Goal: Transaction & Acquisition: Purchase product/service

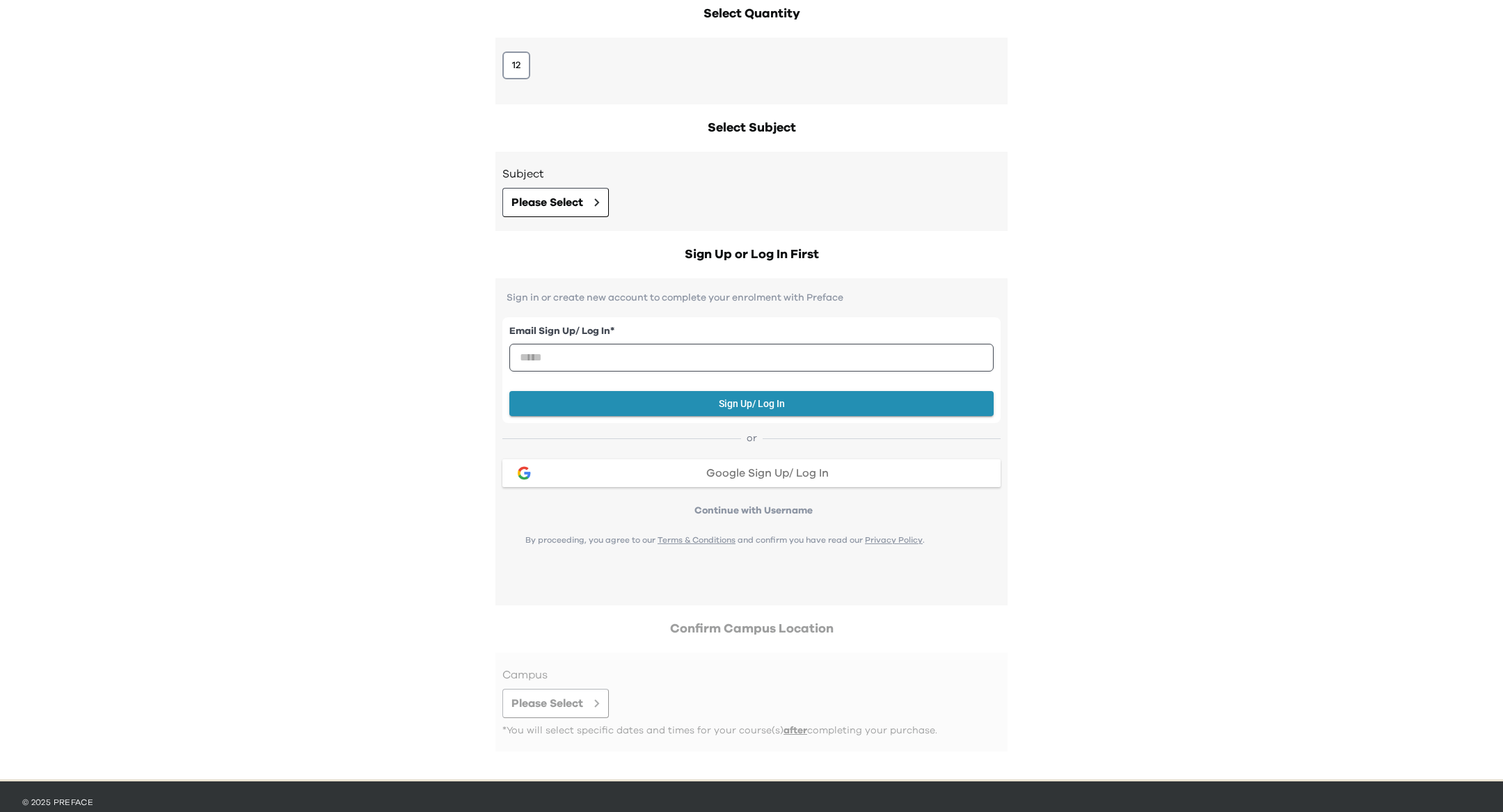
scroll to position [250, 0]
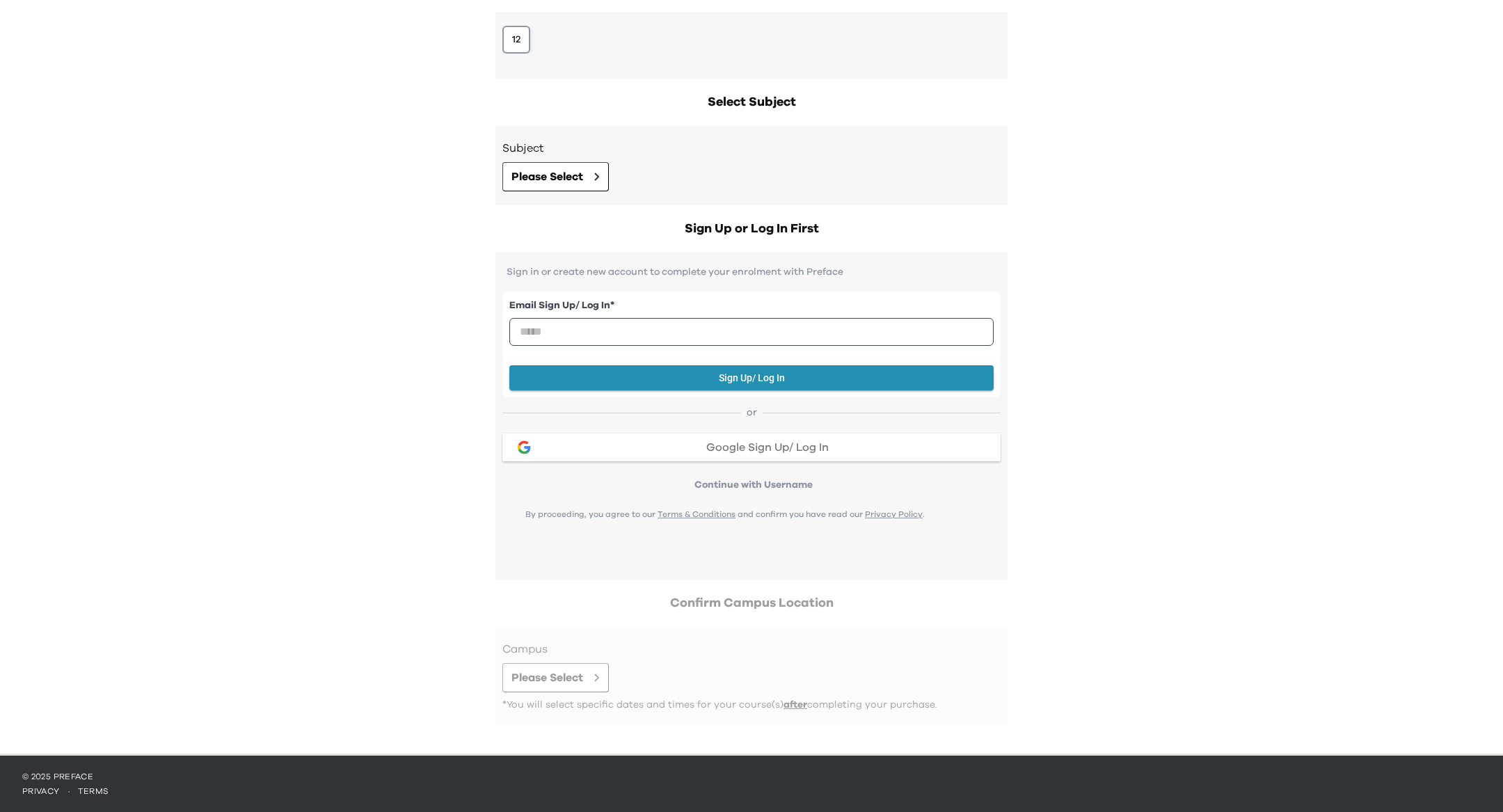
click at [525, 40] on button "12" at bounding box center [515, 39] width 28 height 28
click at [598, 179] on icon at bounding box center [596, 176] width 5 height 8
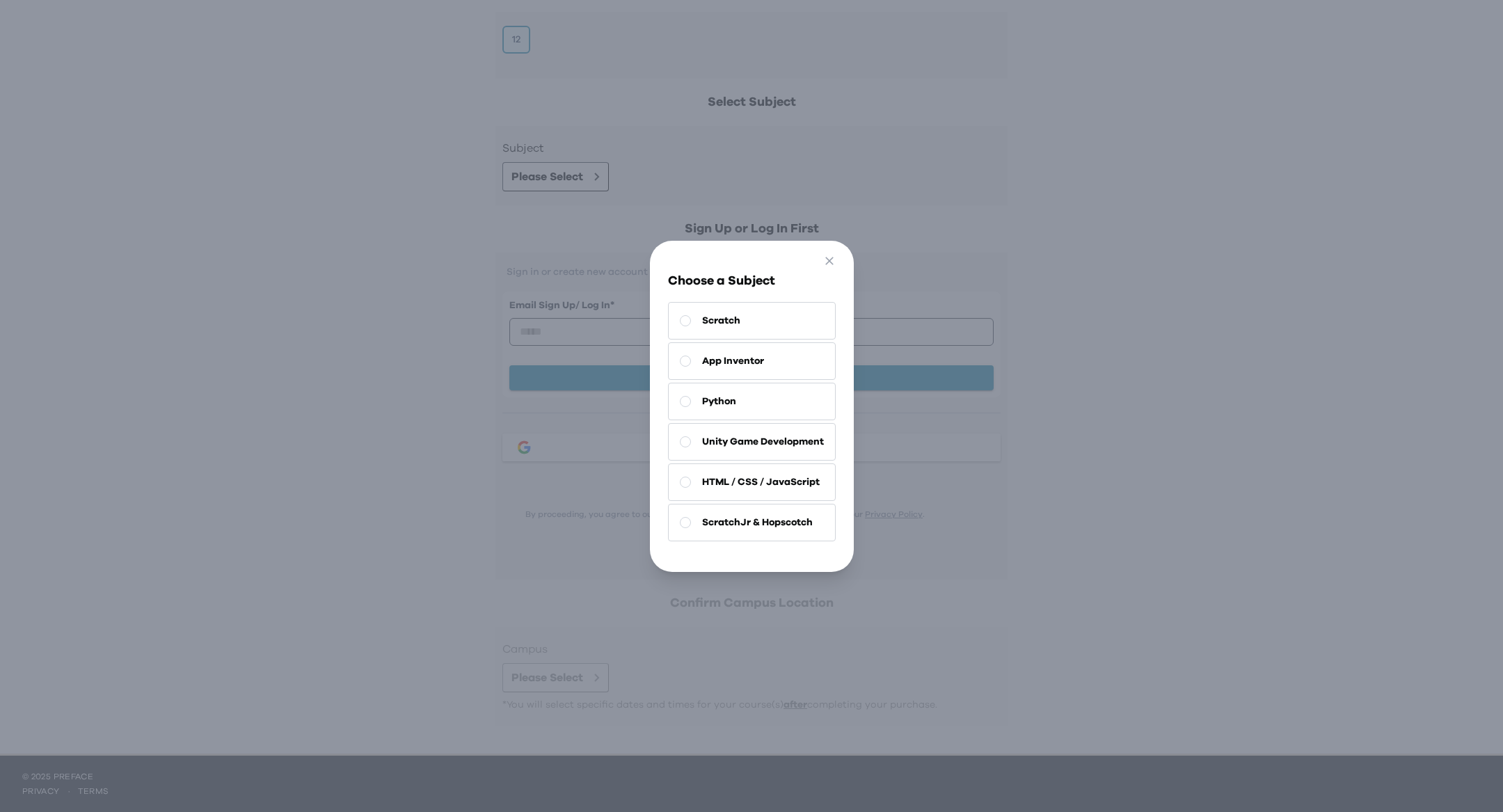
click at [604, 331] on div "Go Back Close Choose a Subject Scratch App Inventor Python Unity Game Developme…" at bounding box center [752, 406] width 1503 height 812
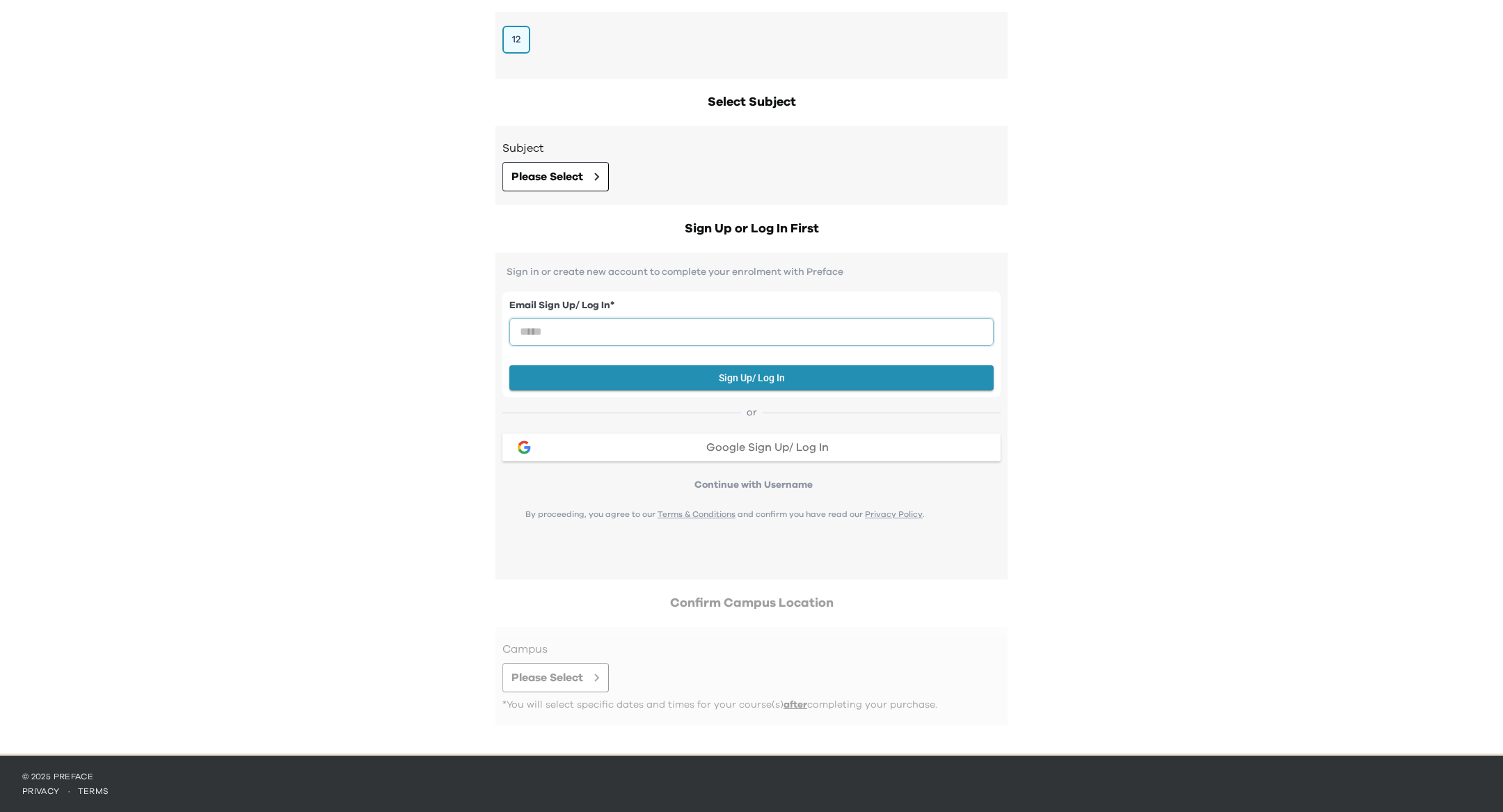
click at [840, 342] on input "email" at bounding box center [752, 332] width 484 height 28
type input "*******"
click at [640, 652] on div at bounding box center [751, 676] width 498 height 71
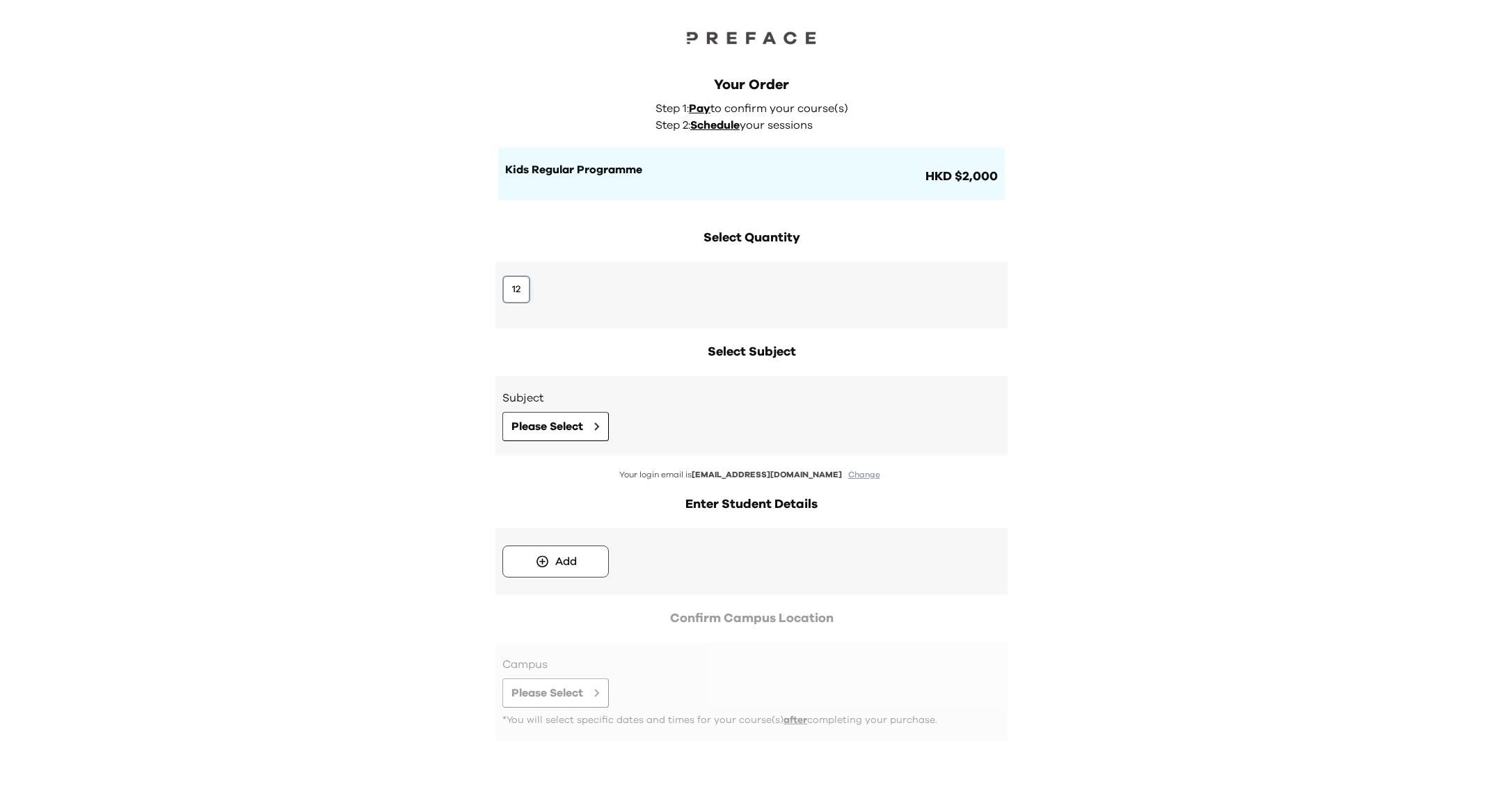
click at [516, 297] on button "12" at bounding box center [515, 289] width 28 height 28
click at [573, 425] on span "Please Select" at bounding box center [548, 427] width 72 height 16
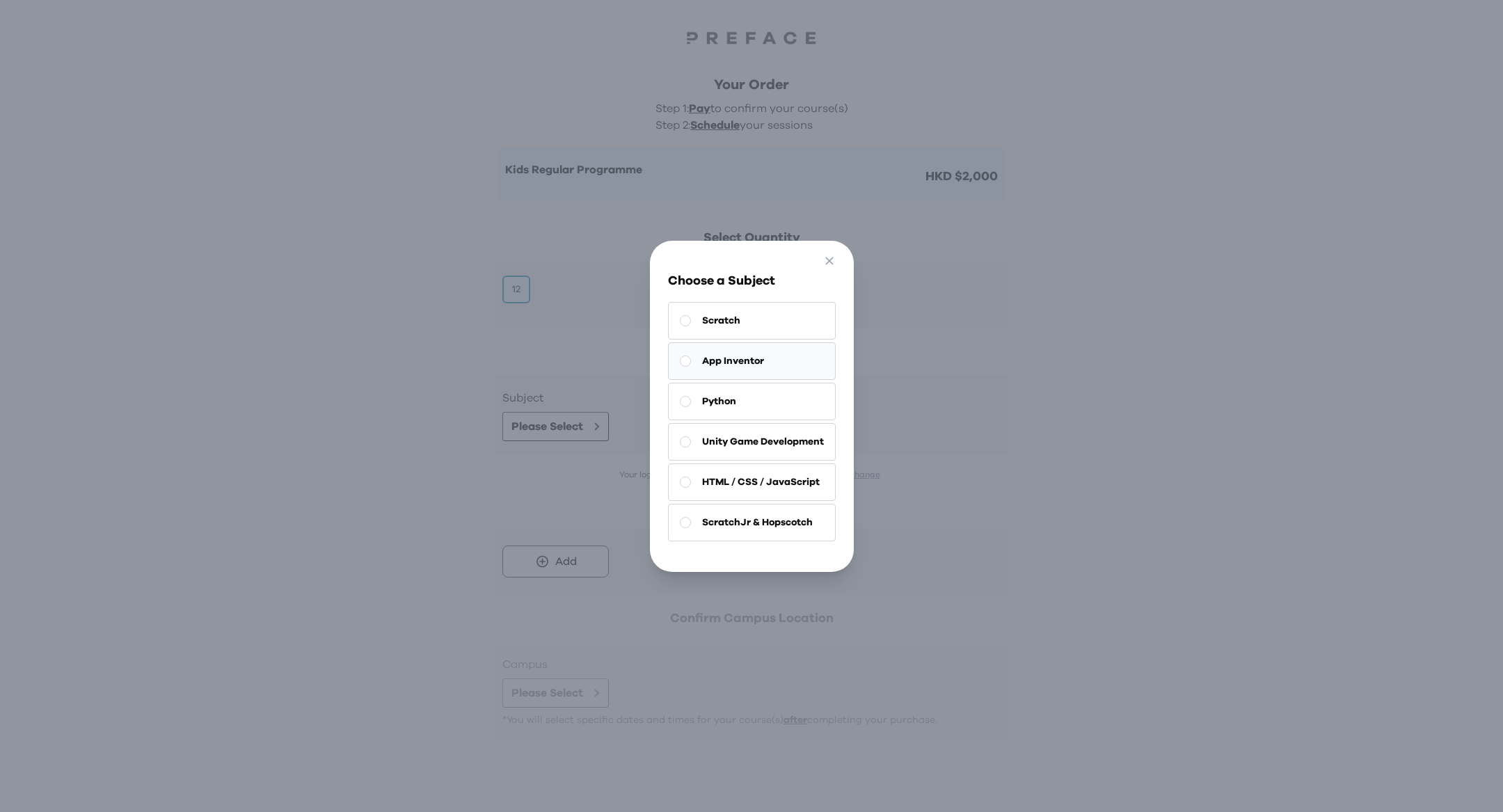
click at [749, 365] on span "App Inventor" at bounding box center [733, 361] width 62 height 14
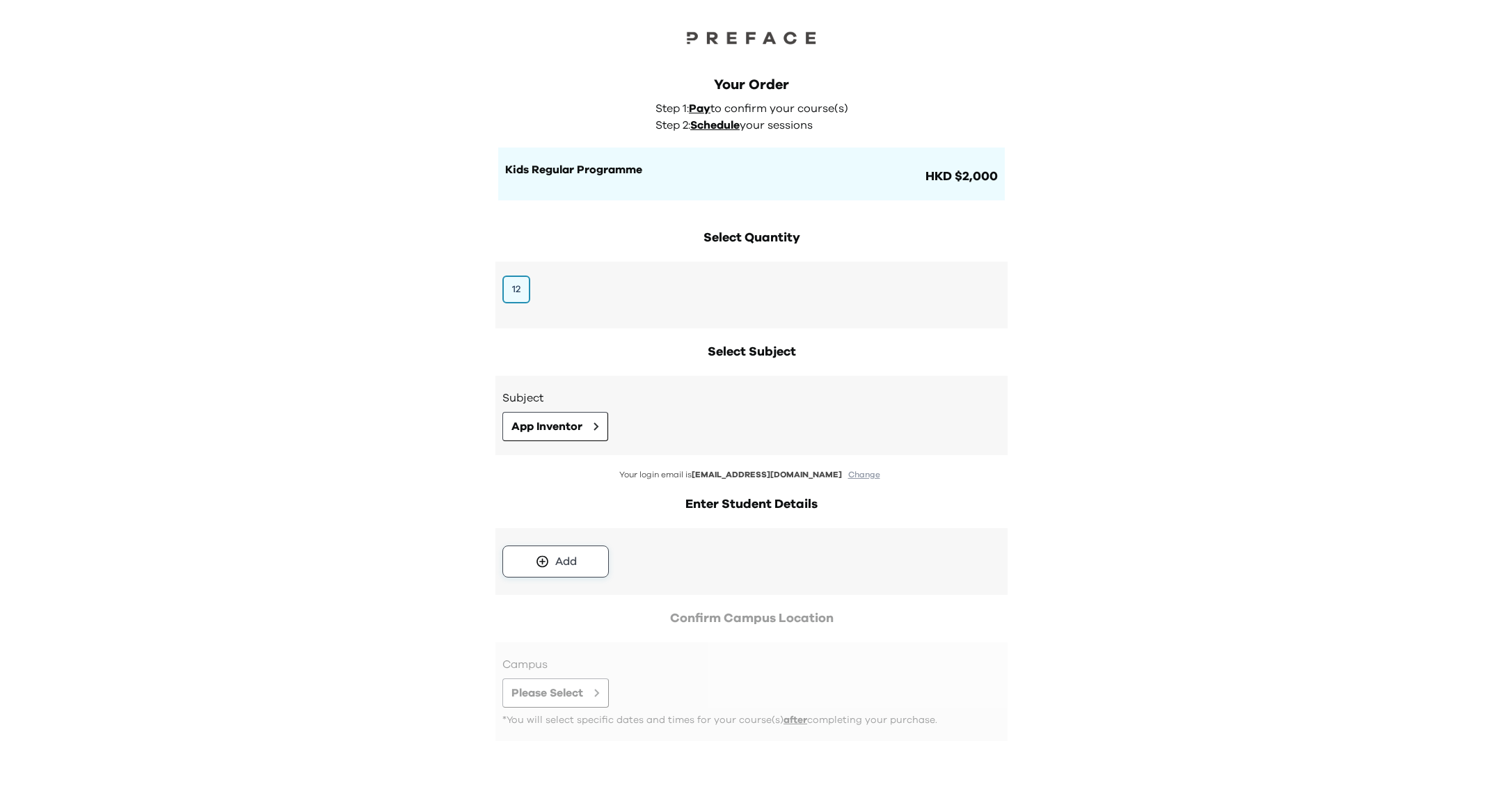
click at [551, 570] on button "Add" at bounding box center [555, 561] width 107 height 32
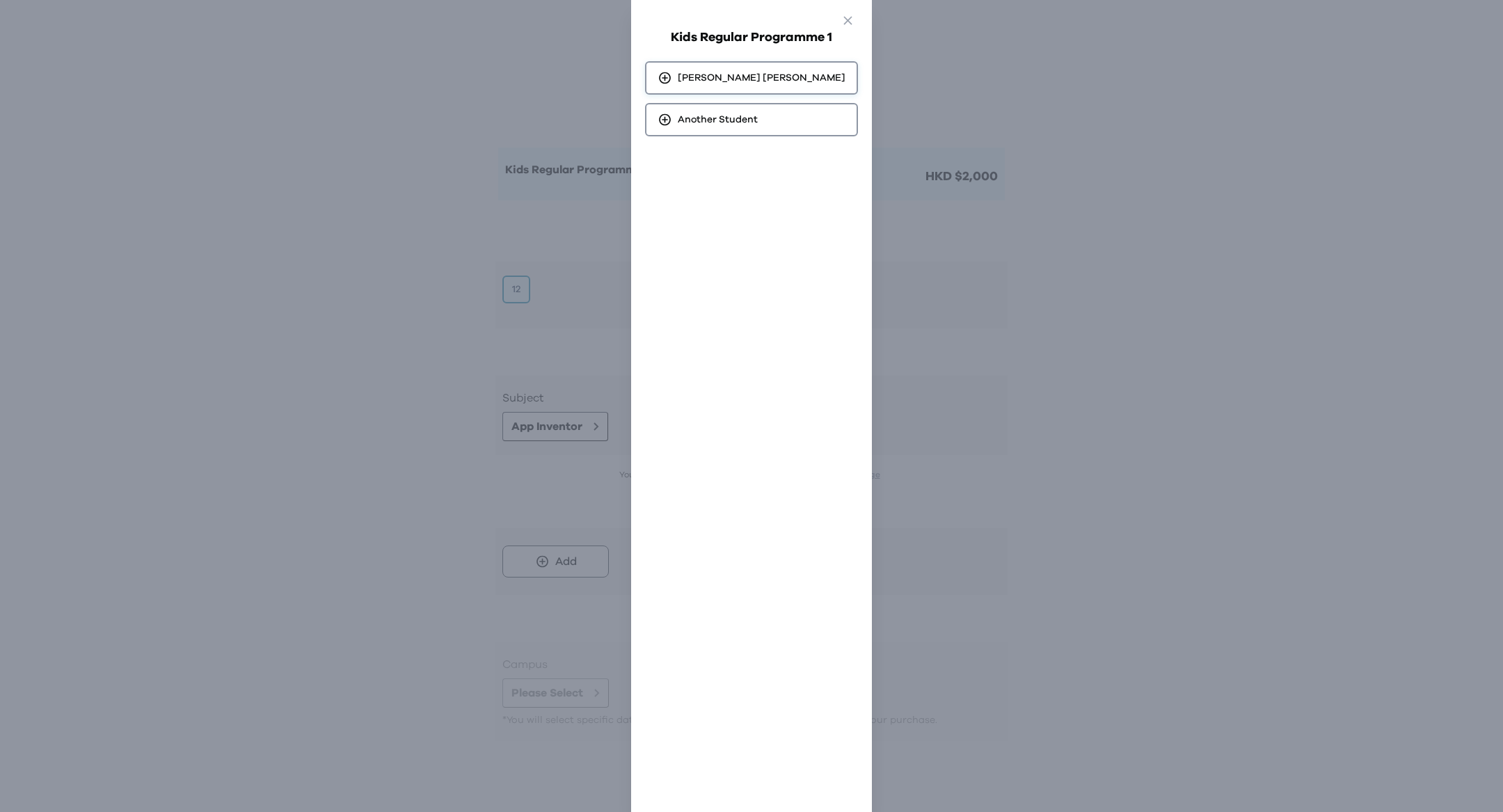
click at [754, 90] on div "Lap Ying Chan" at bounding box center [751, 78] width 213 height 34
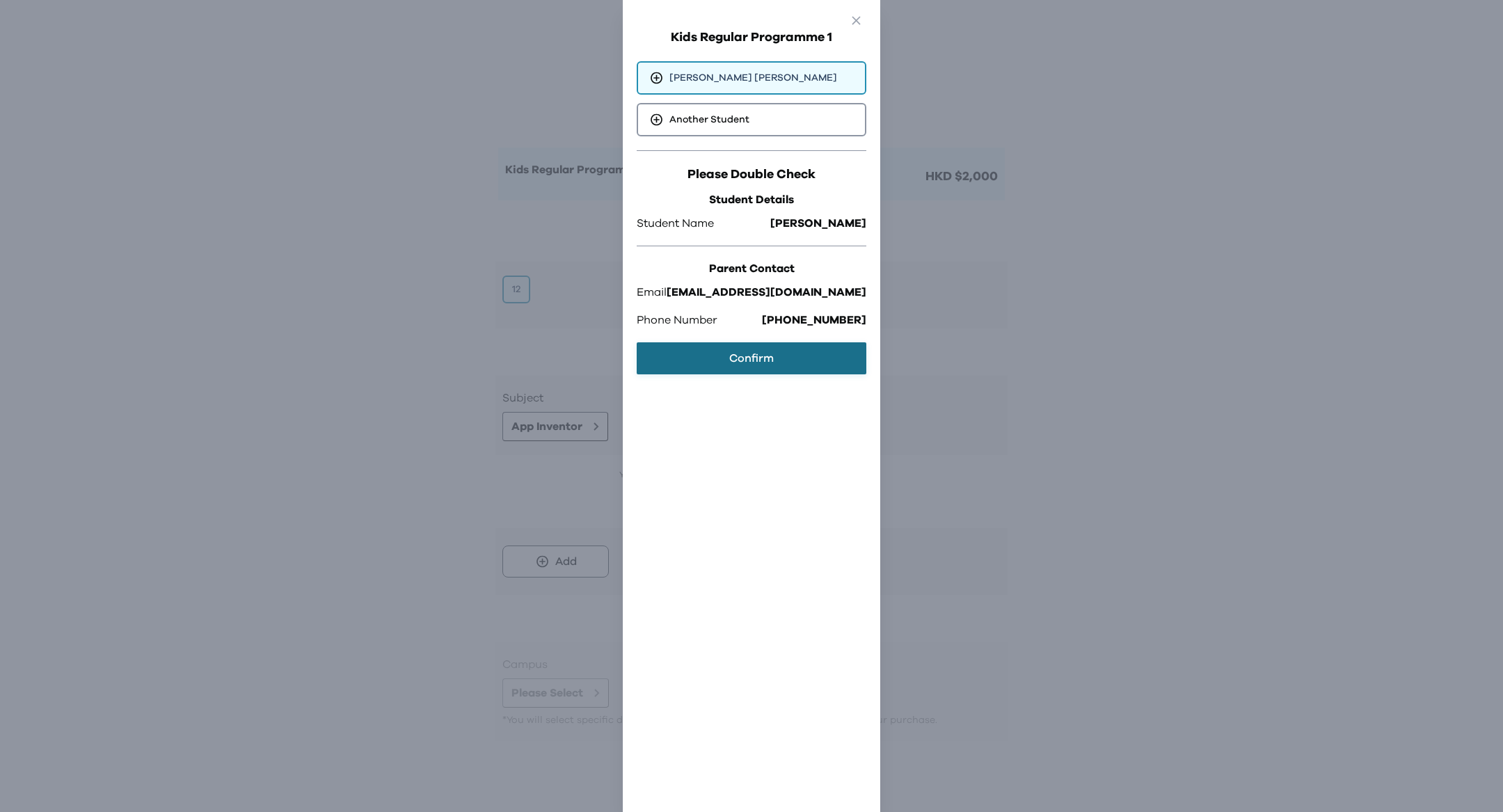
click at [746, 363] on button "Confirm" at bounding box center [751, 358] width 229 height 32
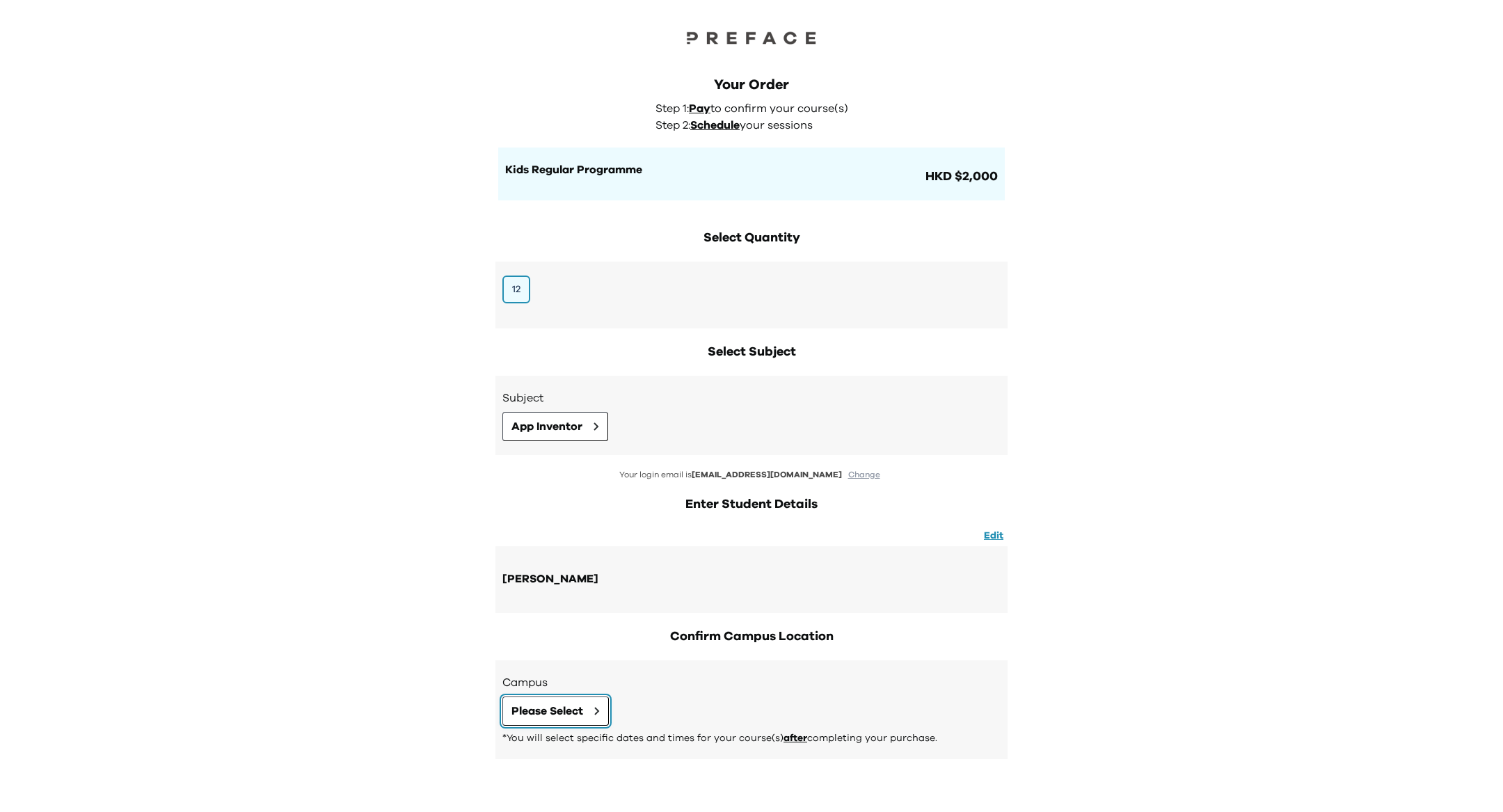
click at [563, 707] on span "Please Select" at bounding box center [548, 711] width 72 height 16
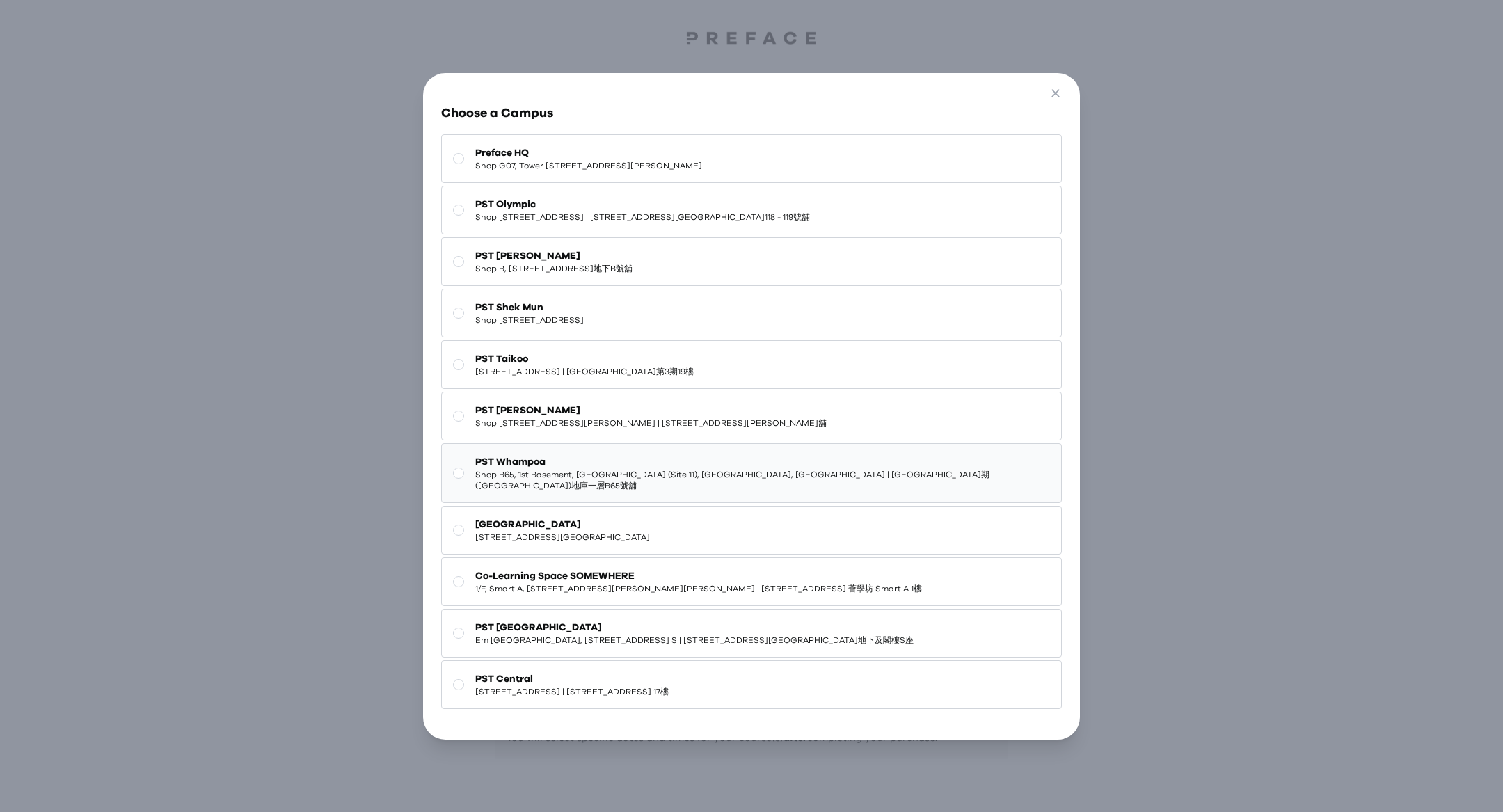
click at [572, 481] on span "Shop B65, 1st Basement, Treasure World (Site 11), Whampoa Garden, Hung Hom | 紅磡…" at bounding box center [762, 480] width 574 height 22
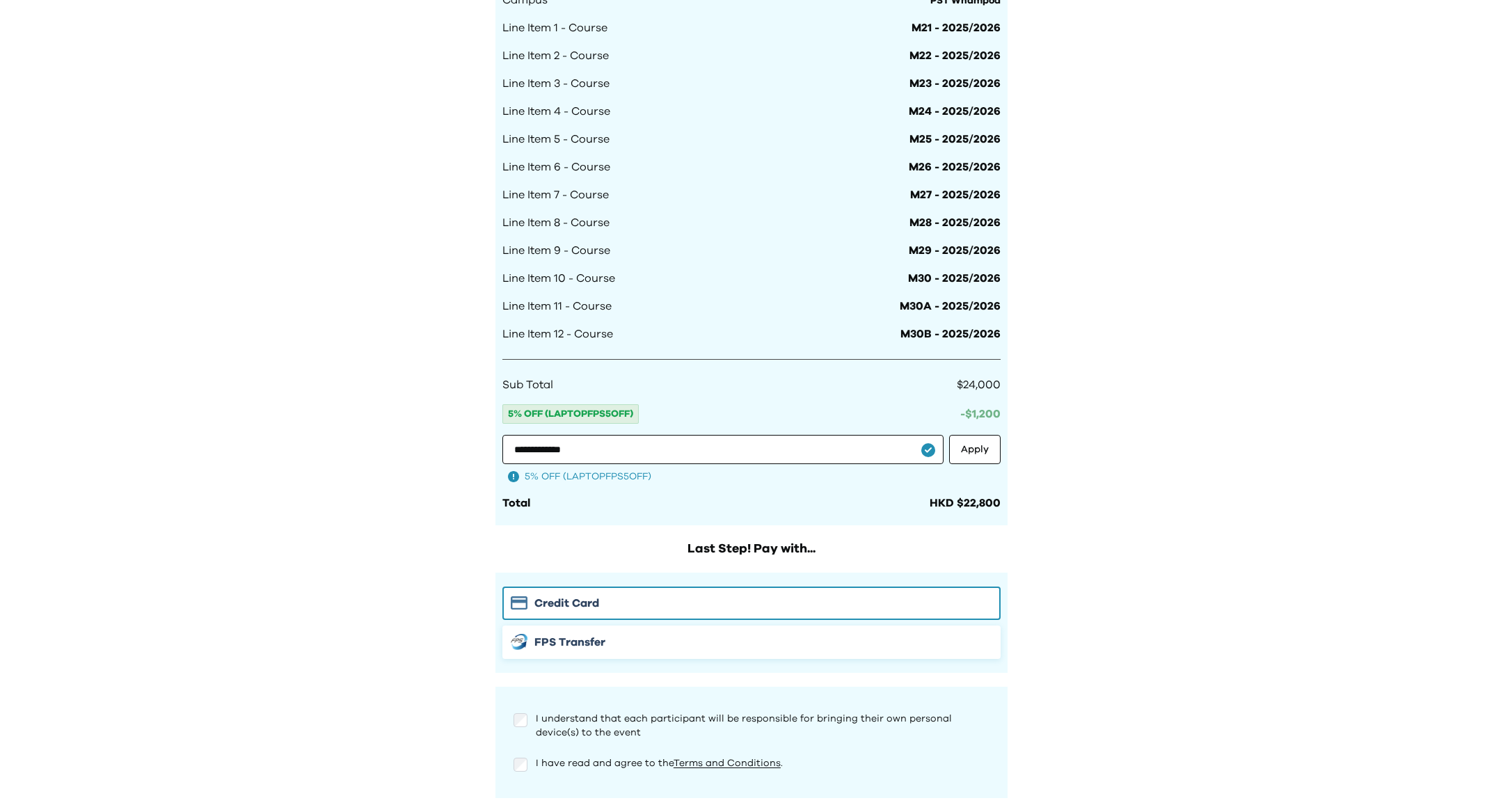
scroll to position [971, 0]
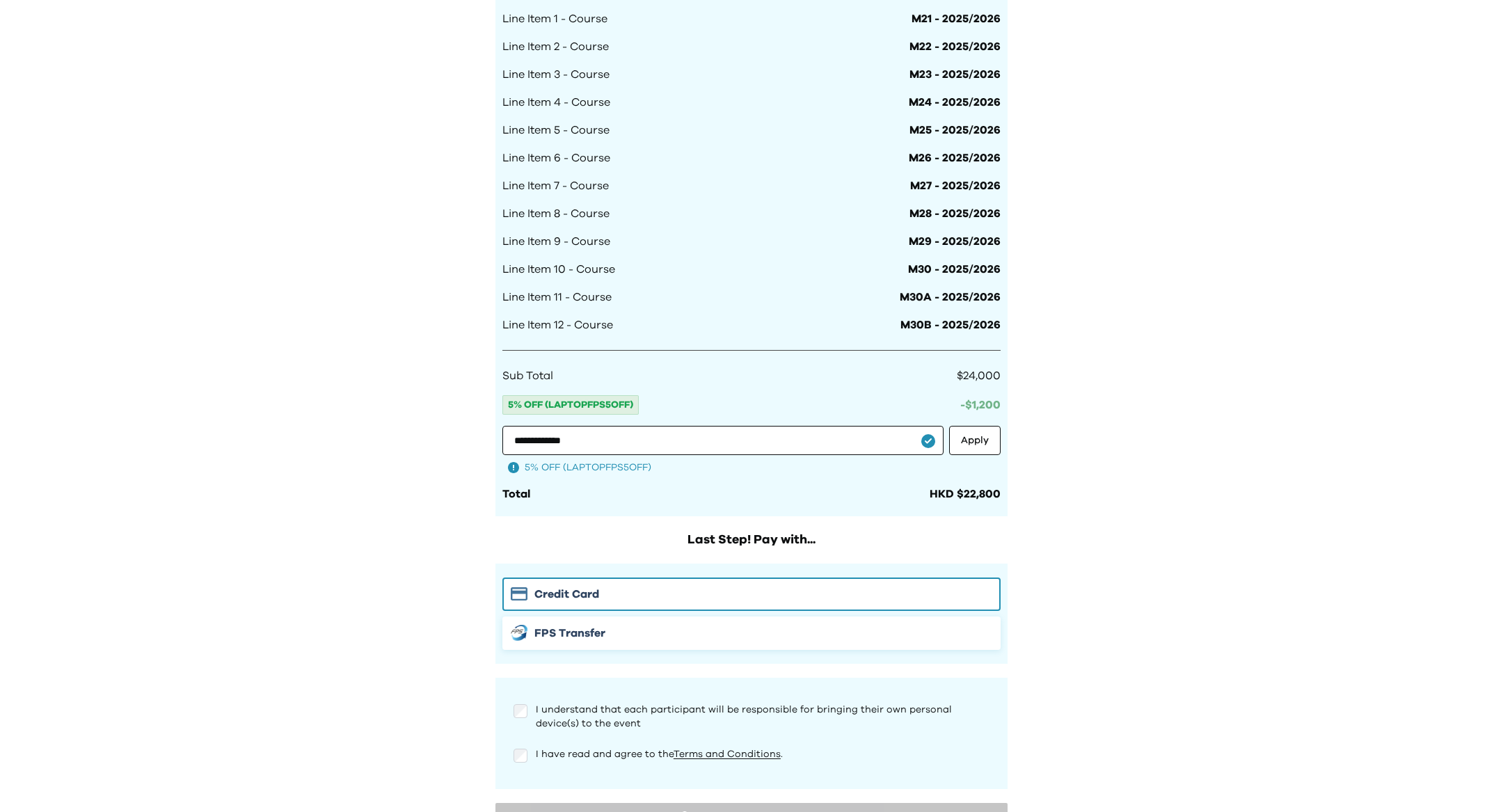
click at [725, 629] on div "FPS Transfer" at bounding box center [752, 633] width 482 height 16
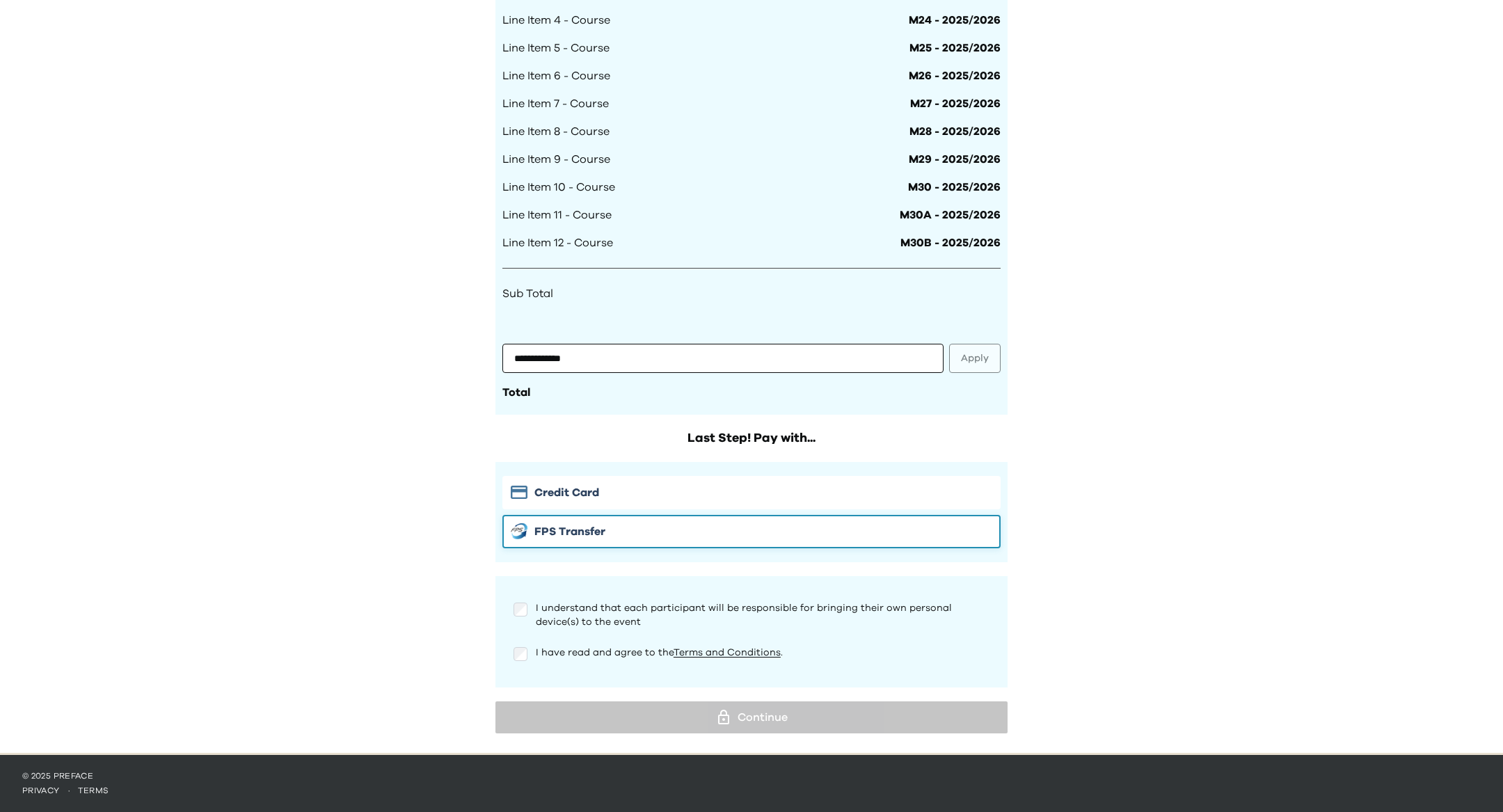
scroll to position [1070, 0]
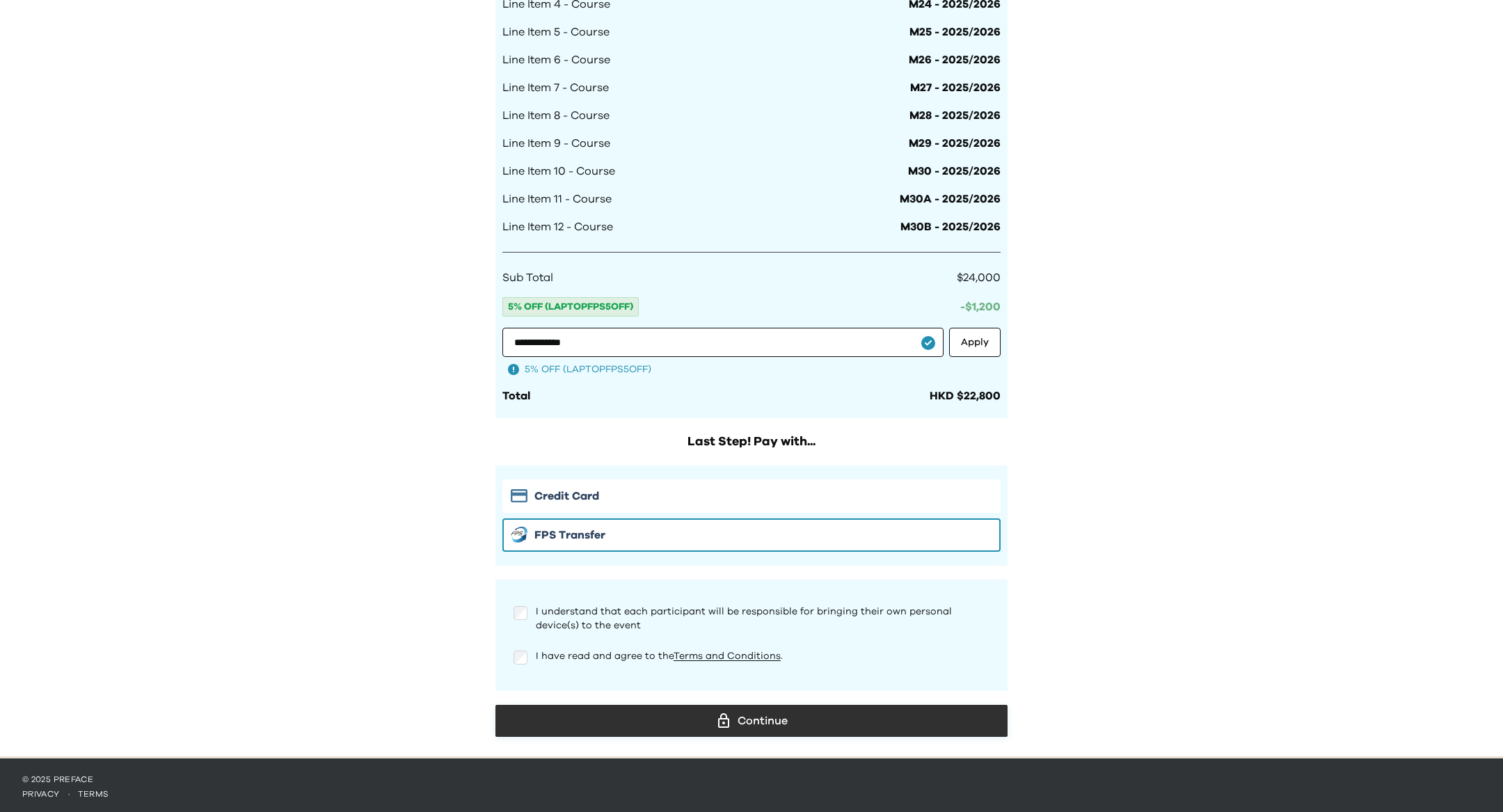
click at [708, 718] on div "Continue" at bounding box center [752, 721] width 490 height 21
